Goal: Information Seeking & Learning: Learn about a topic

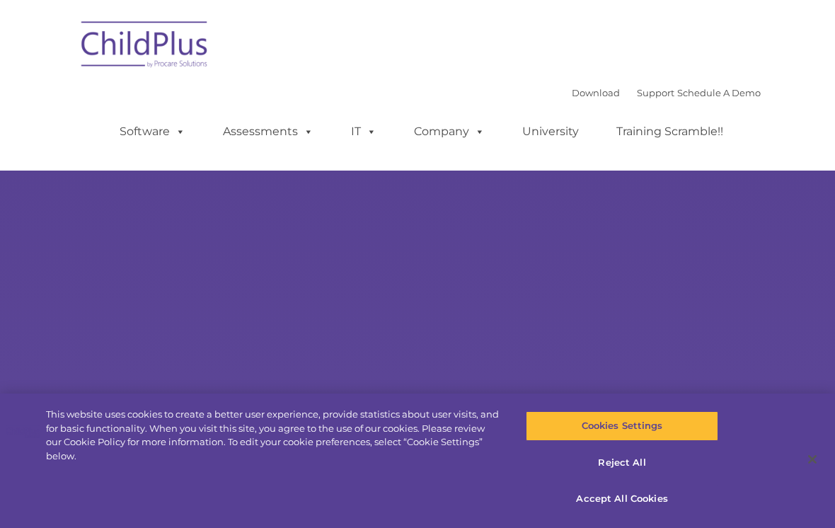
select select "MEDIUM"
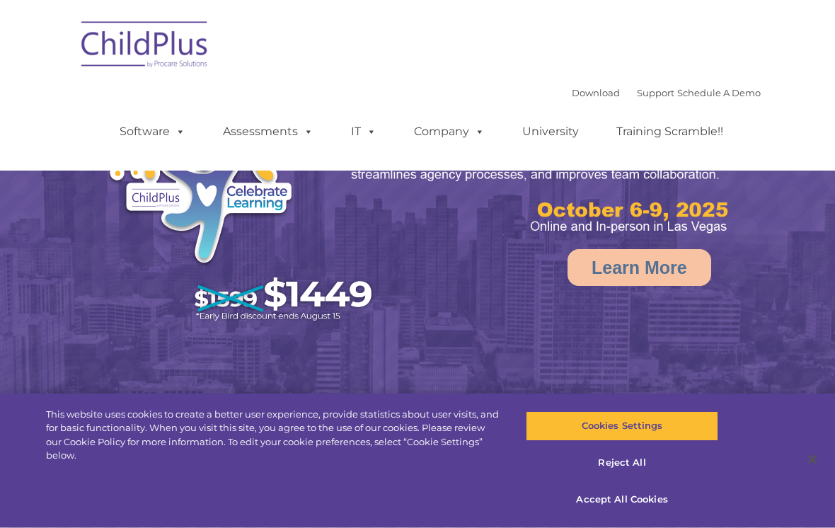
select select "MEDIUM"
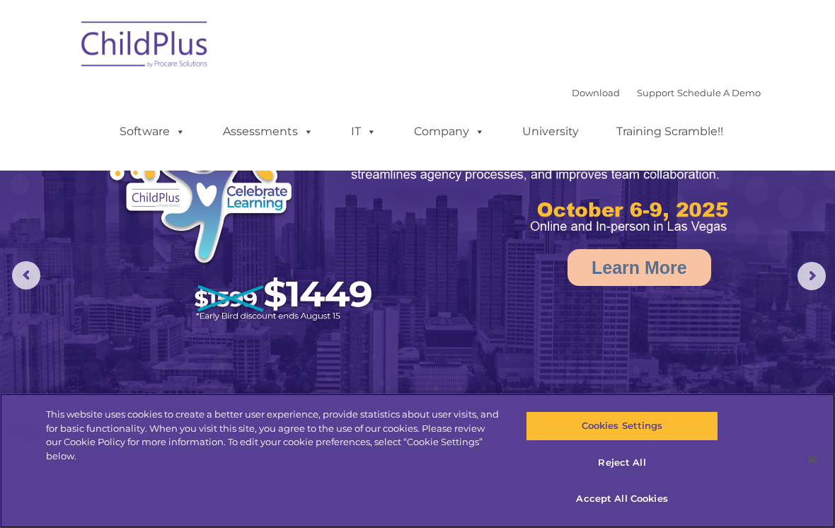
click at [645, 495] on button "Accept All Cookies" at bounding box center [622, 499] width 192 height 30
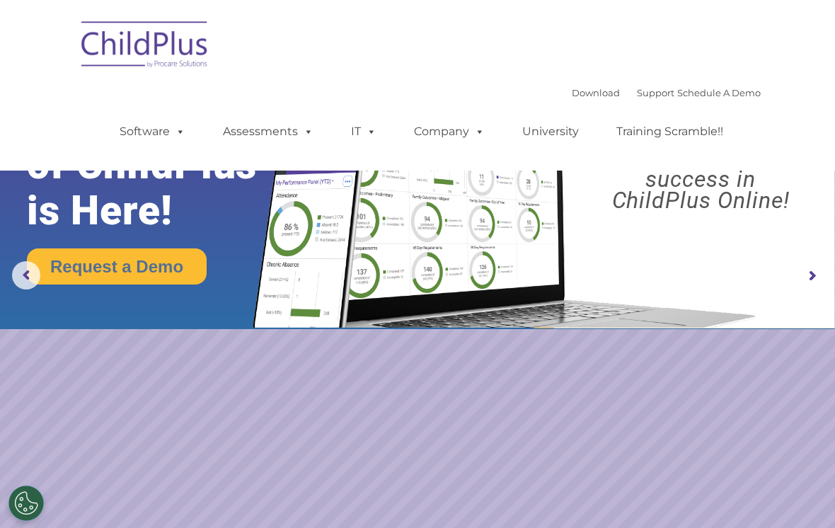
click at [810, 275] on rs-arrow at bounding box center [812, 276] width 28 height 28
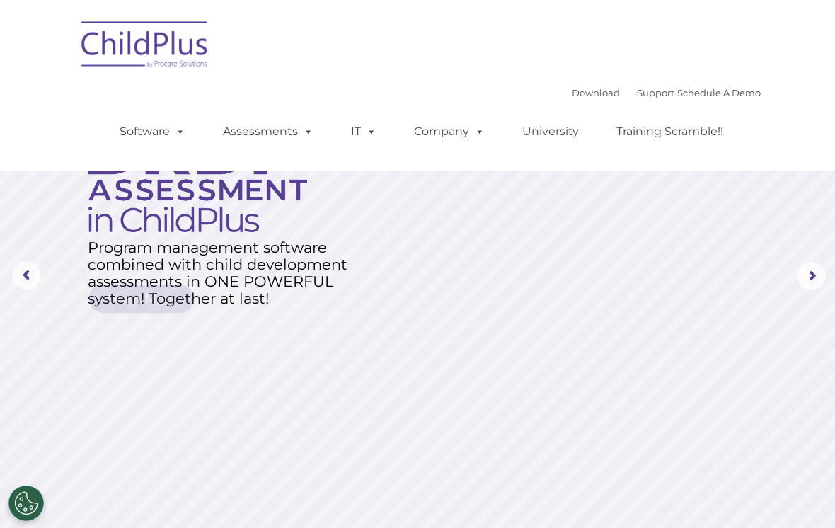
click at [814, 272] on rs-arrow at bounding box center [812, 276] width 28 height 28
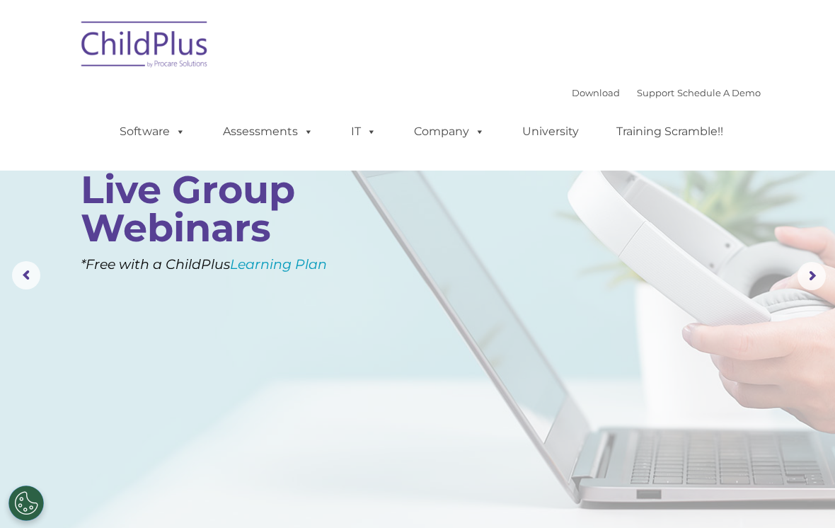
click at [805, 277] on rs-arrow at bounding box center [812, 276] width 28 height 28
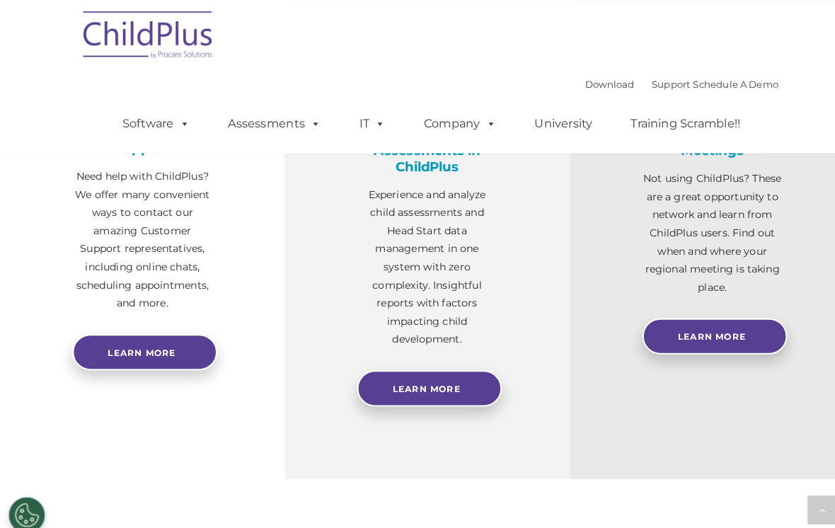
scroll to position [550, 0]
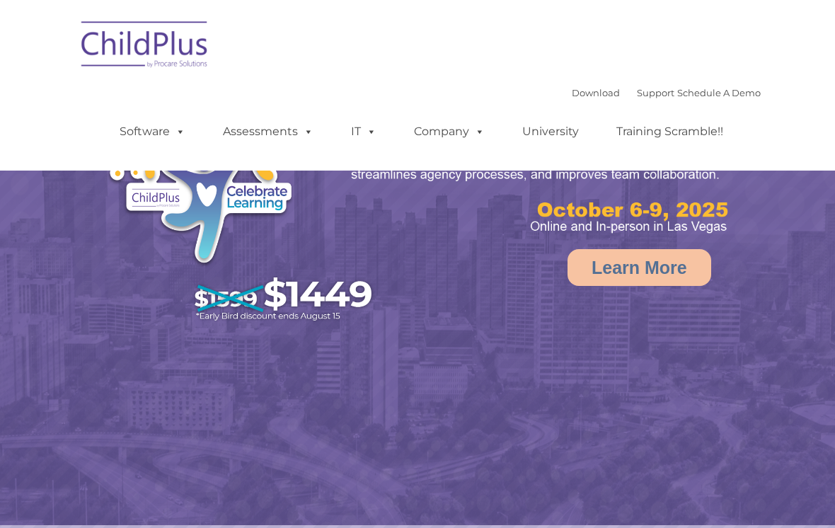
select select "MEDIUM"
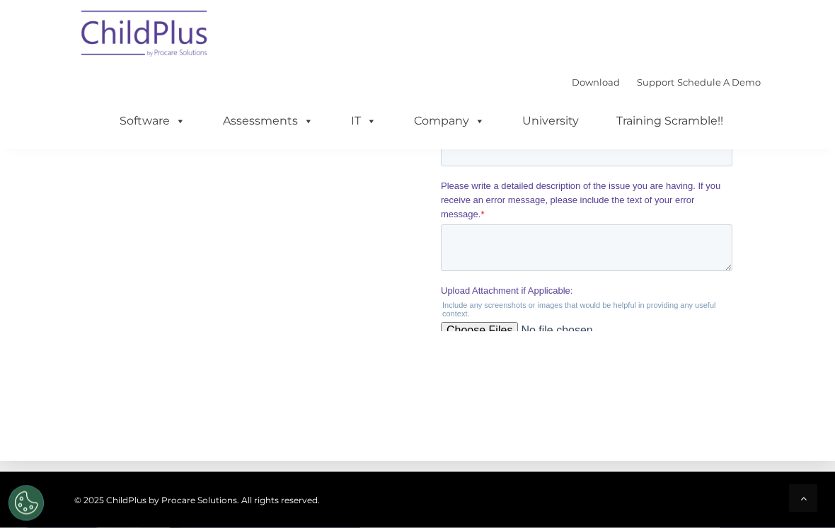
scroll to position [1438, 0]
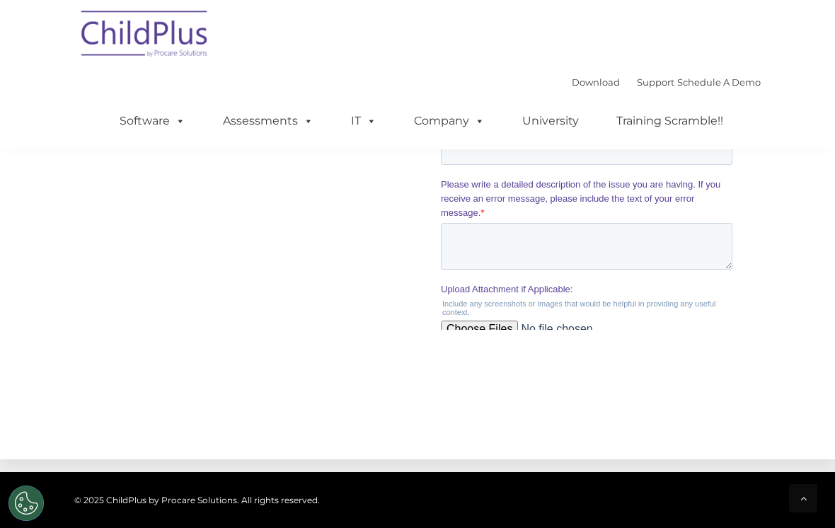
click at [457, 112] on link "Company" at bounding box center [449, 121] width 99 height 28
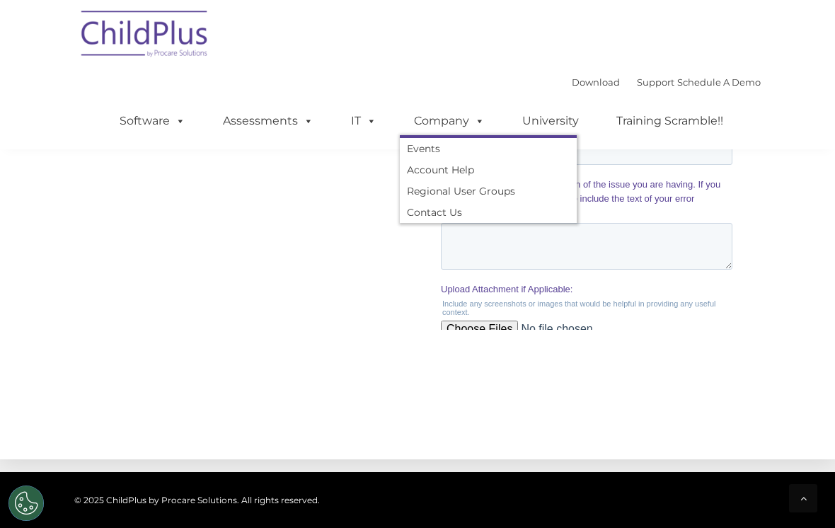
click at [704, 263] on form "Request Customer Support Request help from a Customer Support Representative (y…" at bounding box center [588, 23] width 297 height 804
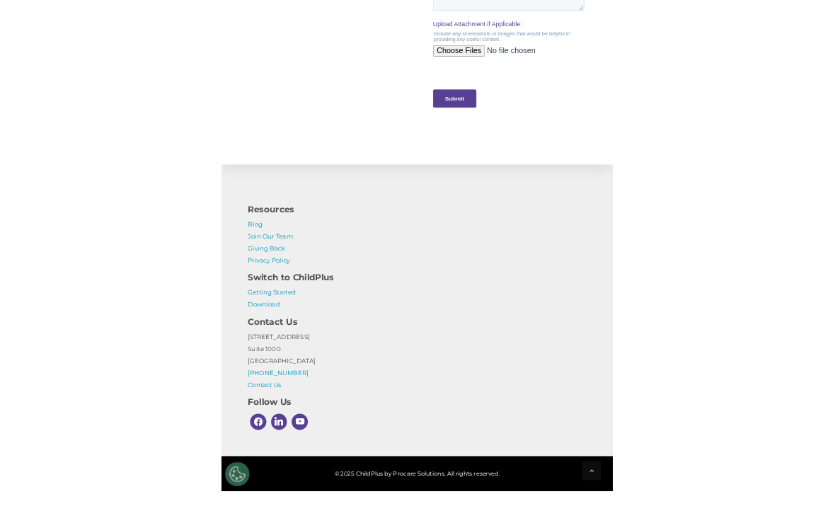
scroll to position [1615, 0]
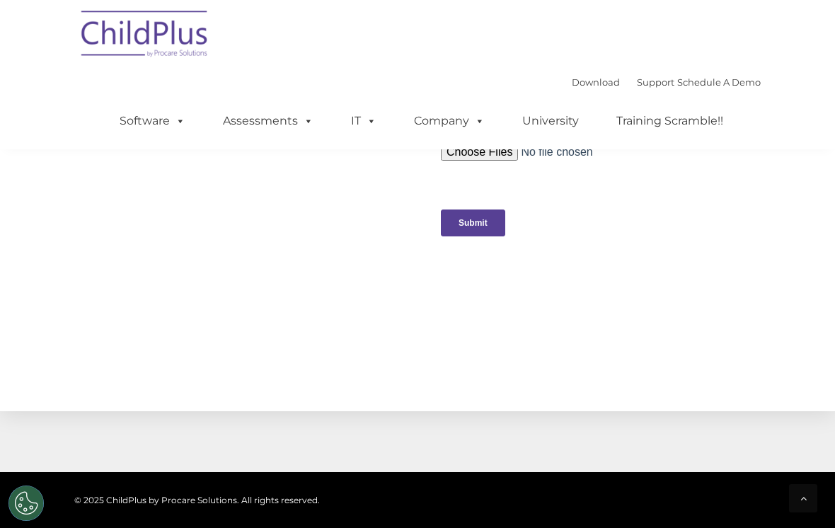
click at [803, 503] on icon at bounding box center [803, 498] width 6 height 10
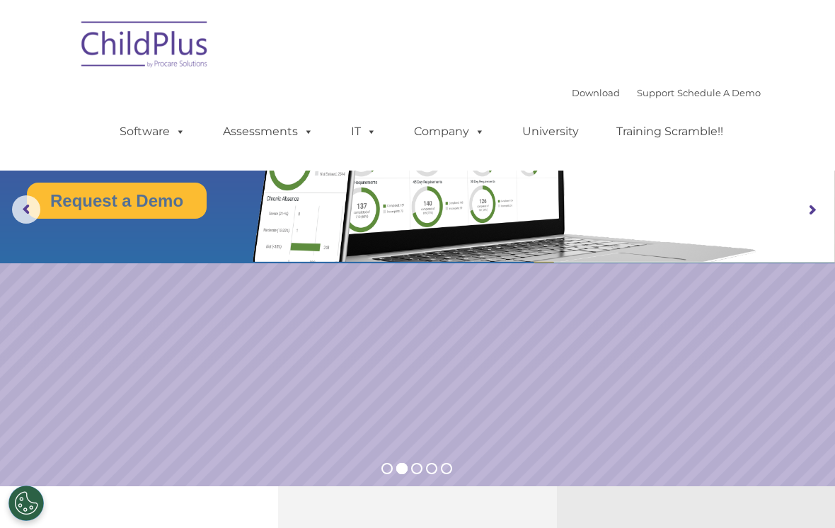
scroll to position [0, 0]
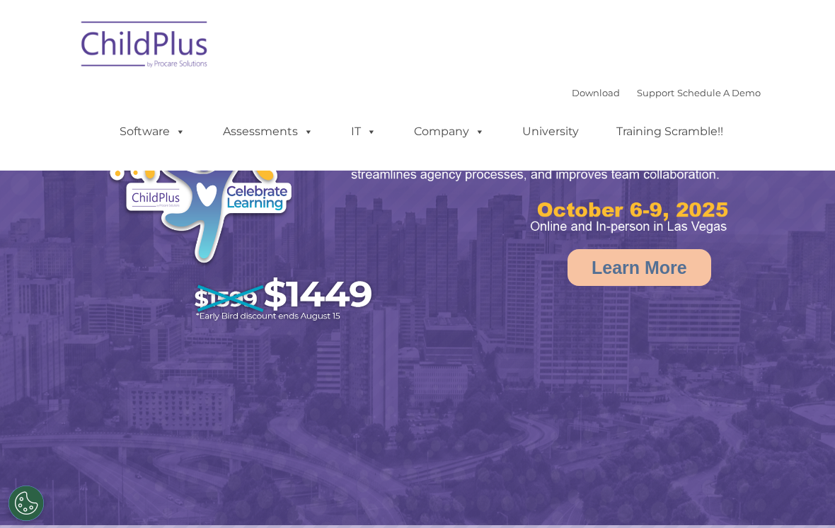
select select "MEDIUM"
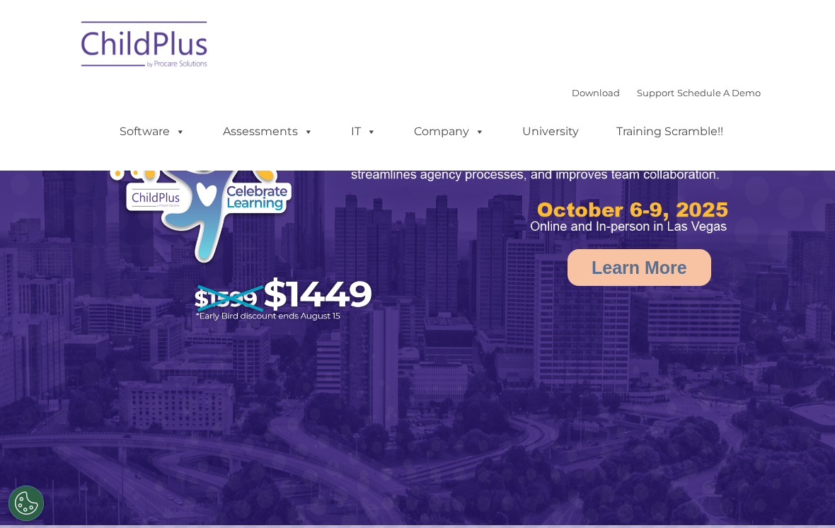
click at [461, 128] on link "Company" at bounding box center [449, 131] width 99 height 28
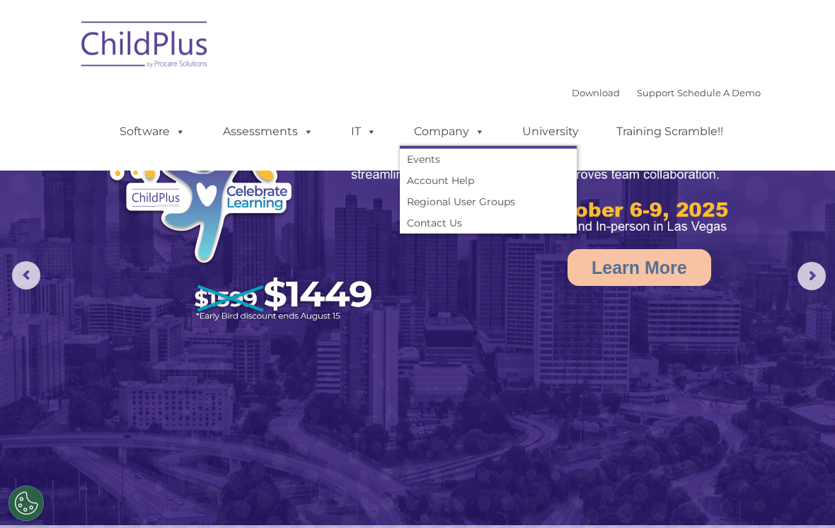
click at [560, 127] on link "University" at bounding box center [550, 131] width 85 height 28
click at [663, 126] on link "Training Scramble!!" at bounding box center [669, 131] width 135 height 28
